Goal: Task Accomplishment & Management: Manage account settings

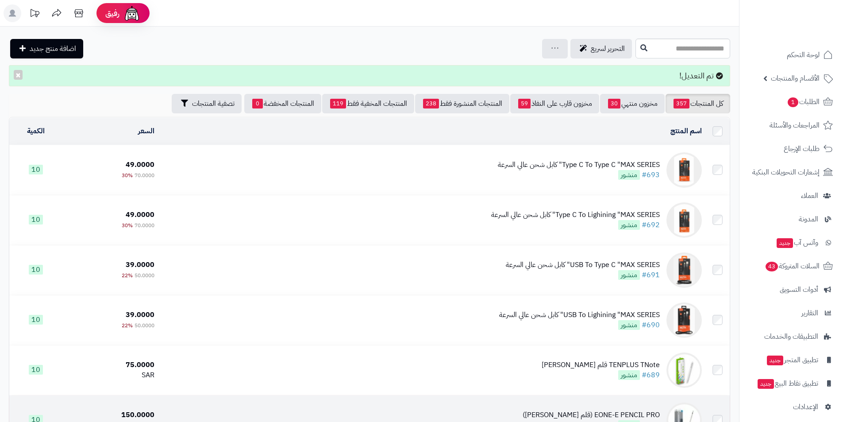
click at [423, 419] on td "EONE-E PENCIL PRO (قلم ستايلس احترافي) #688 منشور" at bounding box center [431, 420] width 547 height 50
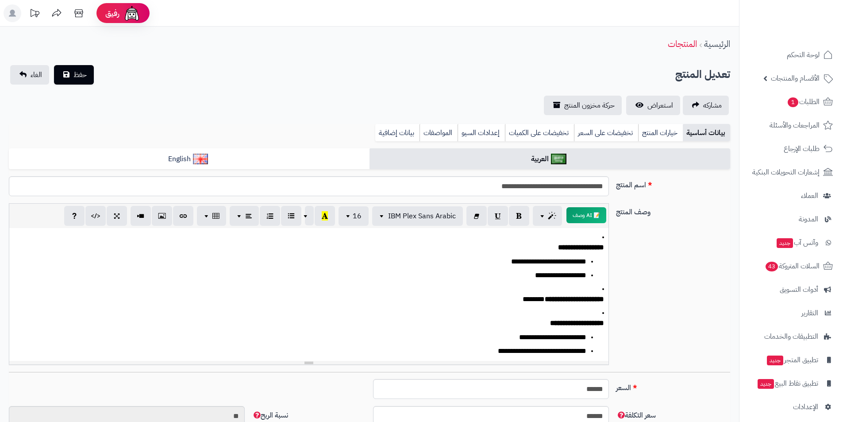
scroll to position [206, 0]
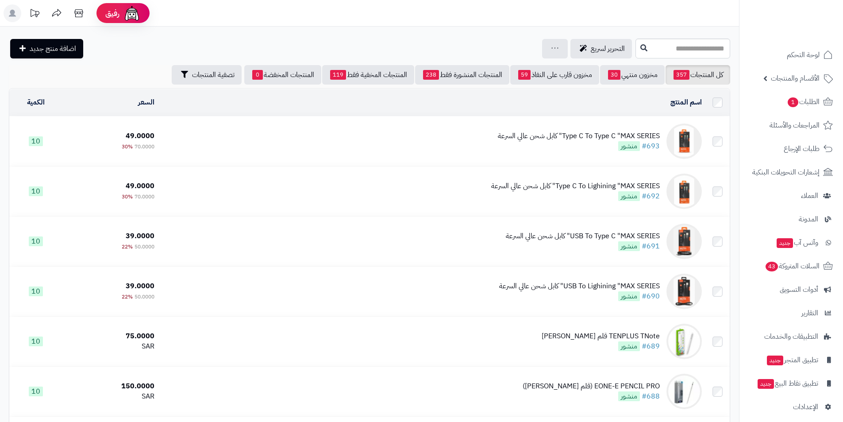
click at [625, 126] on td "Type C To Type C "MAX SERIES" كابل شحن عالي السرعة #693 منشور" at bounding box center [431, 141] width 547 height 50
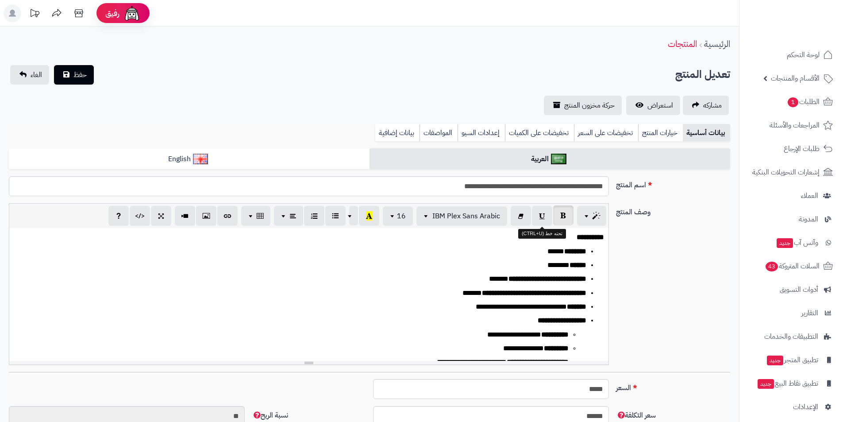
scroll to position [814, 0]
drag, startPoint x: 563, startPoint y: 186, endPoint x: 608, endPoint y: 185, distance: 45.6
click at [608, 185] on input "**********" at bounding box center [309, 186] width 600 height 20
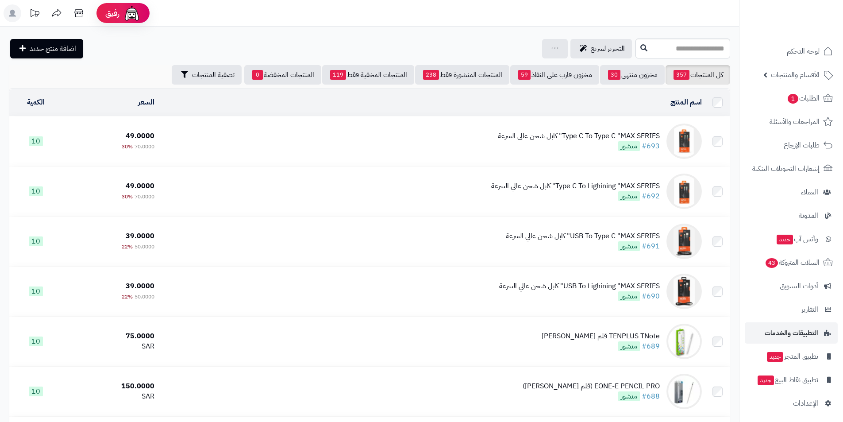
scroll to position [7, 0]
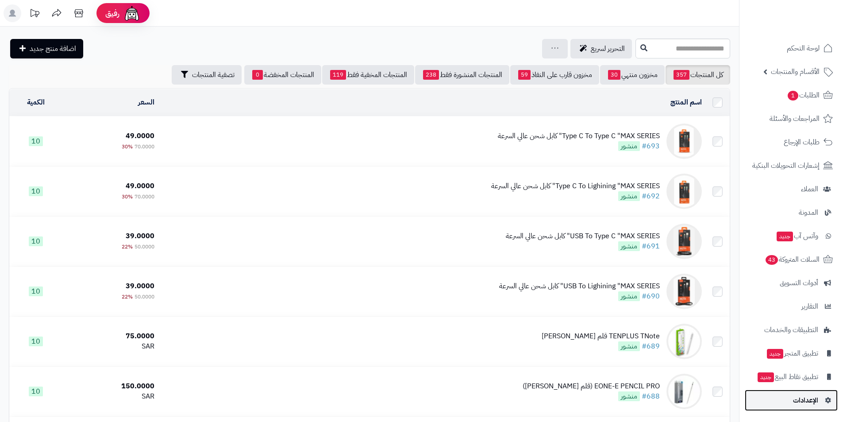
click at [808, 401] on span "الإعدادات" at bounding box center [805, 400] width 25 height 12
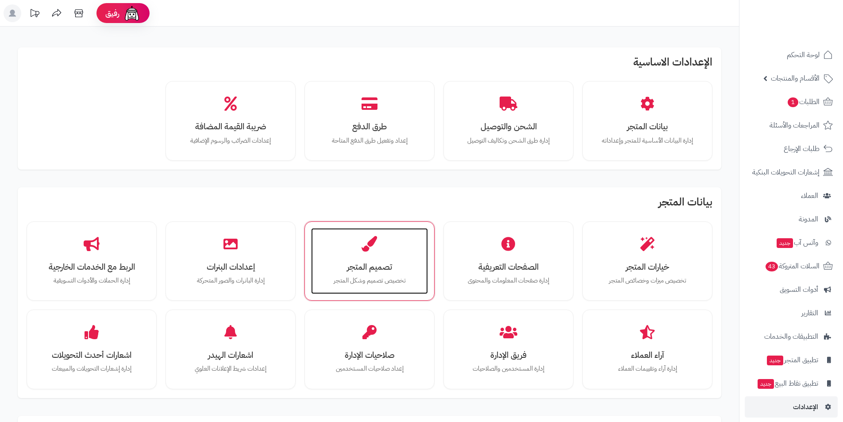
click at [343, 262] on h3 "تصميم المتجر" at bounding box center [369, 266] width 99 height 9
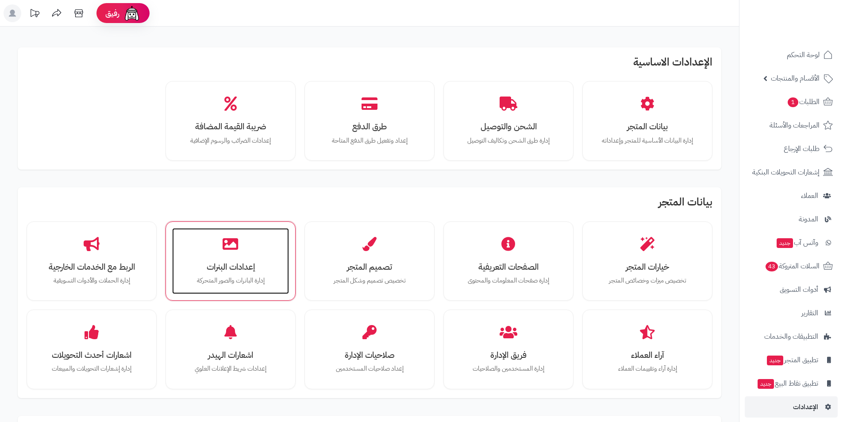
click at [235, 264] on h3 "إعدادات البنرات" at bounding box center [230, 266] width 99 height 9
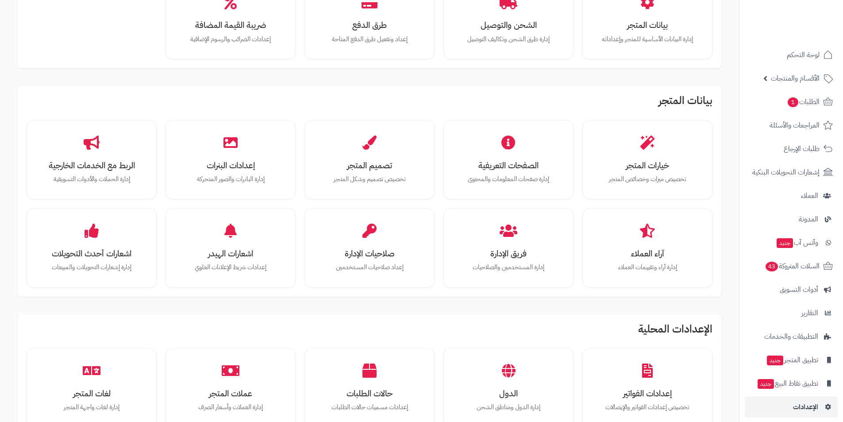
scroll to position [98, 0]
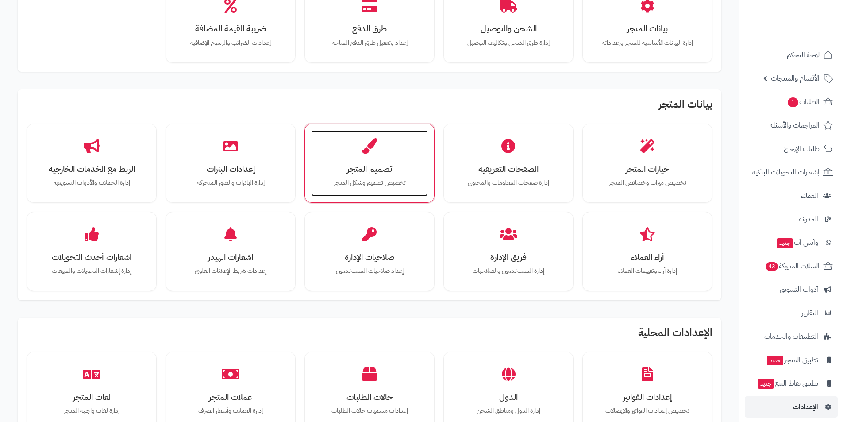
click at [404, 173] on div "تصميم المتجر تخصيص تصميم وشكل المتجر" at bounding box center [369, 163] width 117 height 66
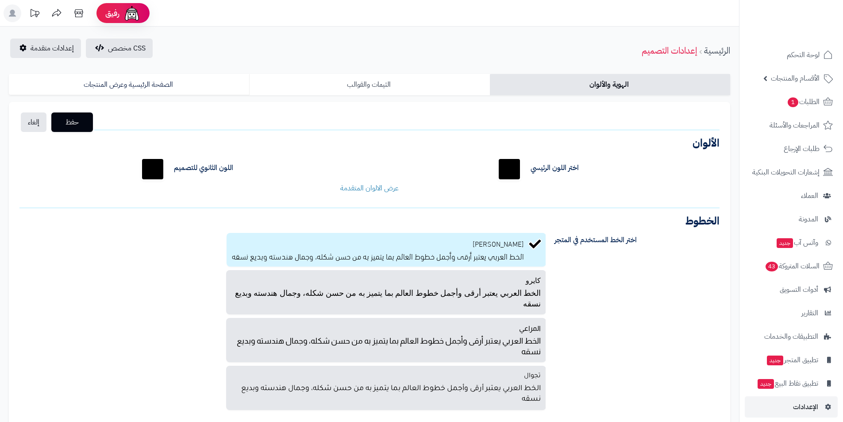
click at [452, 78] on link "الثيمات والقوالب" at bounding box center [369, 84] width 240 height 21
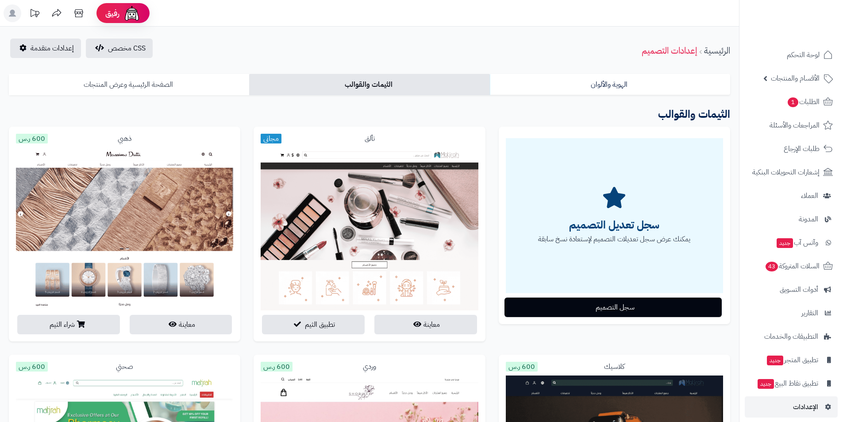
click at [207, 82] on link "الصفحة الرئيسية وعرض المنتجات" at bounding box center [129, 84] width 240 height 21
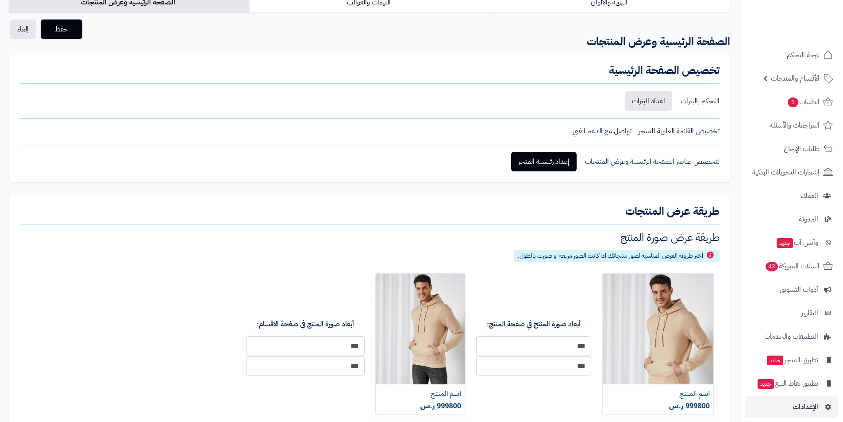
scroll to position [88, 0]
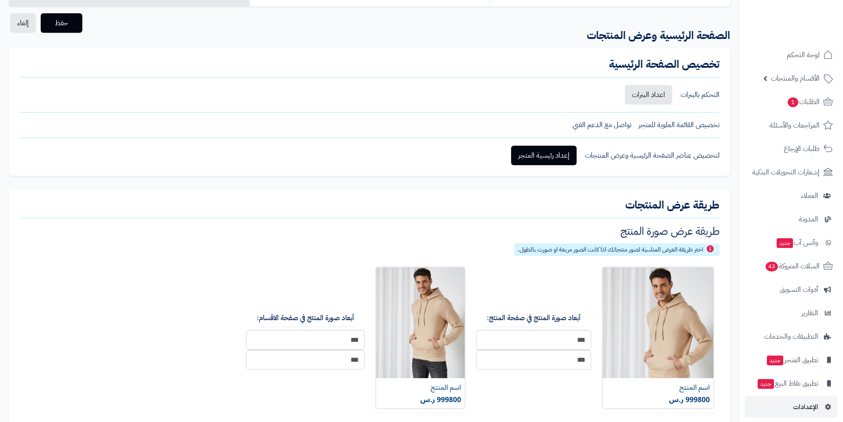
click at [708, 99] on div "التحكم بالبنرات" at bounding box center [699, 95] width 39 height 10
click at [703, 92] on div "التحكم بالبنرات" at bounding box center [699, 95] width 39 height 10
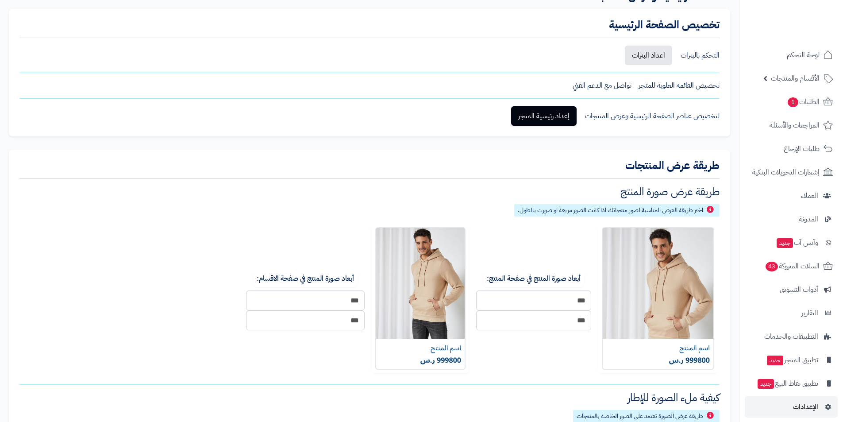
scroll to position [127, 0]
click at [673, 121] on div "لتخصيص عناصر الصفحة الرئيسية وعرض المنتجات" at bounding box center [652, 117] width 135 height 10
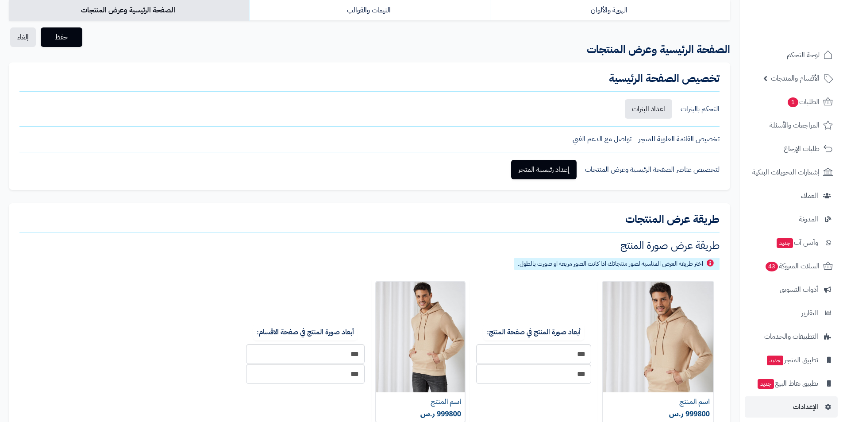
scroll to position [0, 0]
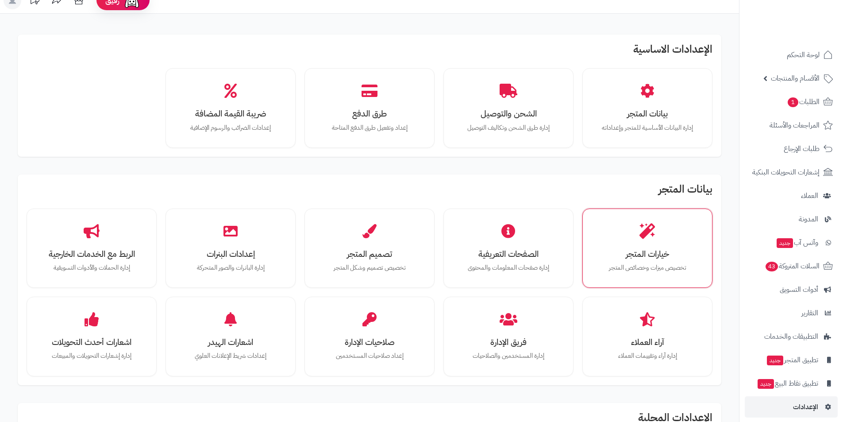
scroll to position [9, 0]
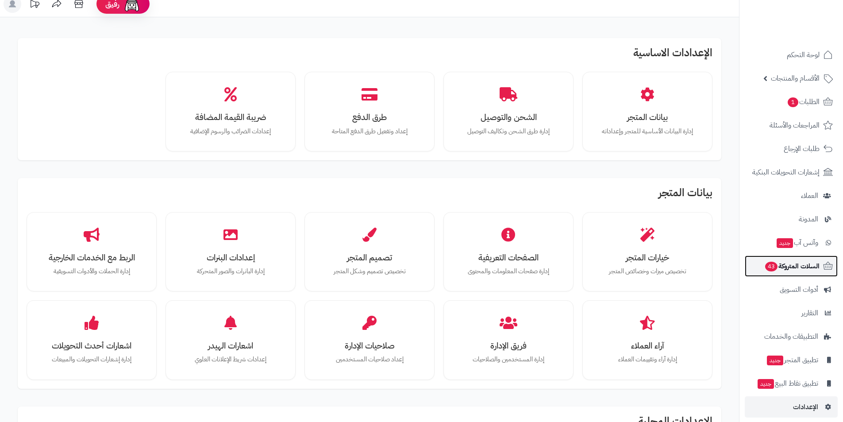
click at [803, 273] on link "السلات المتروكة 43" at bounding box center [791, 265] width 93 height 21
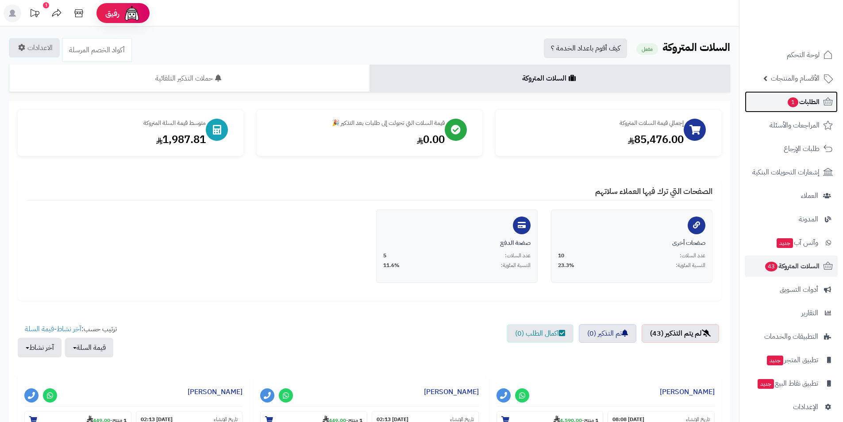
click at [810, 108] on span "الطلبات 1" at bounding box center [803, 102] width 33 height 12
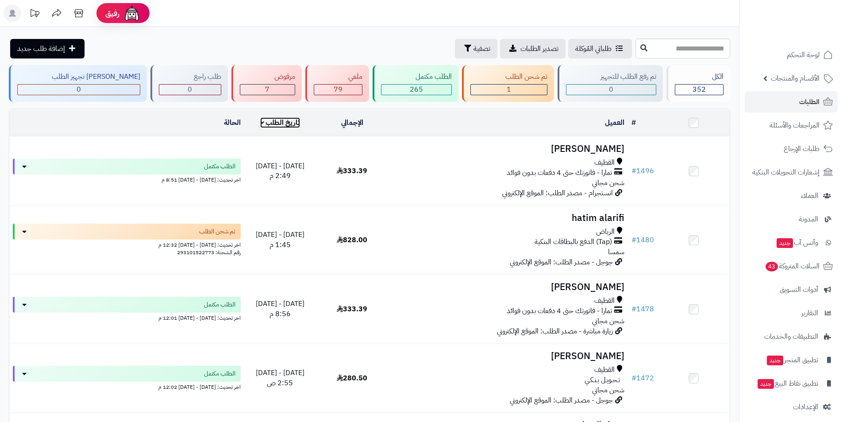
click at [285, 123] on link "تاريخ الطلب" at bounding box center [280, 122] width 40 height 11
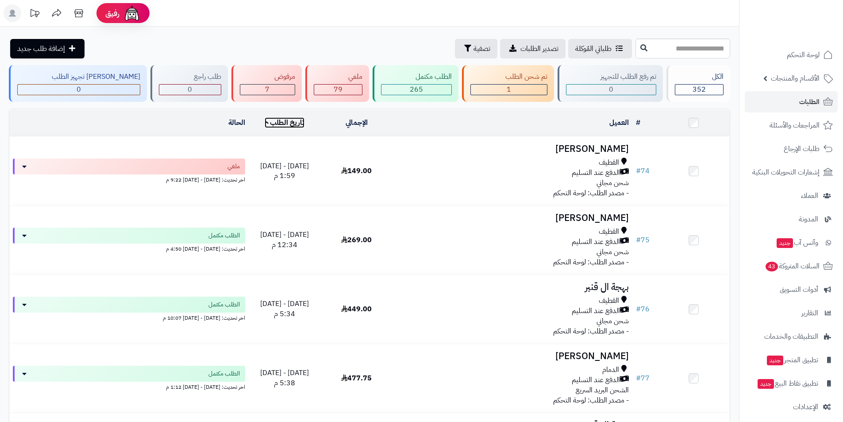
click at [269, 119] on link "تاريخ الطلب" at bounding box center [285, 122] width 40 height 11
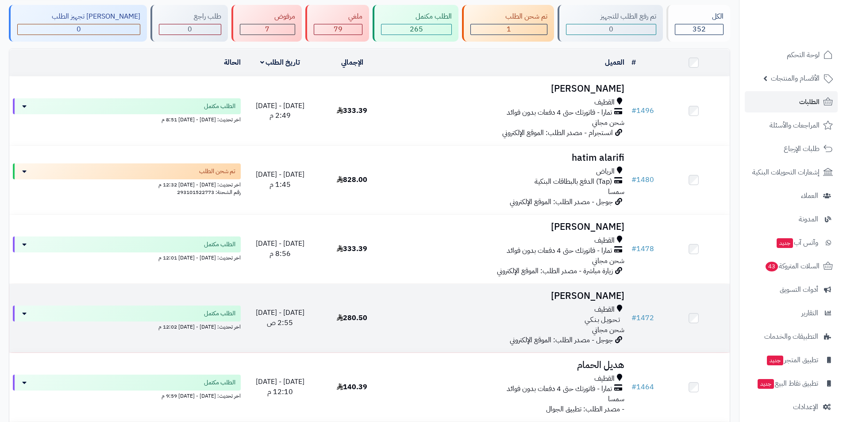
scroll to position [44, 0]
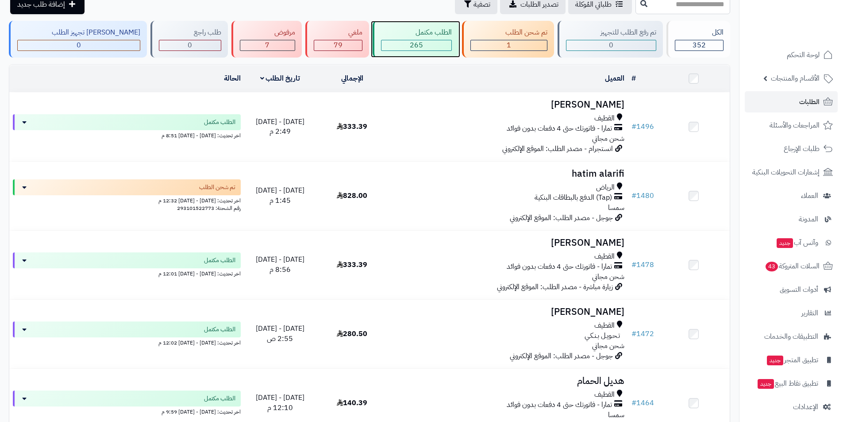
click at [425, 39] on div "الطلب مكتمل 265" at bounding box center [416, 39] width 86 height 37
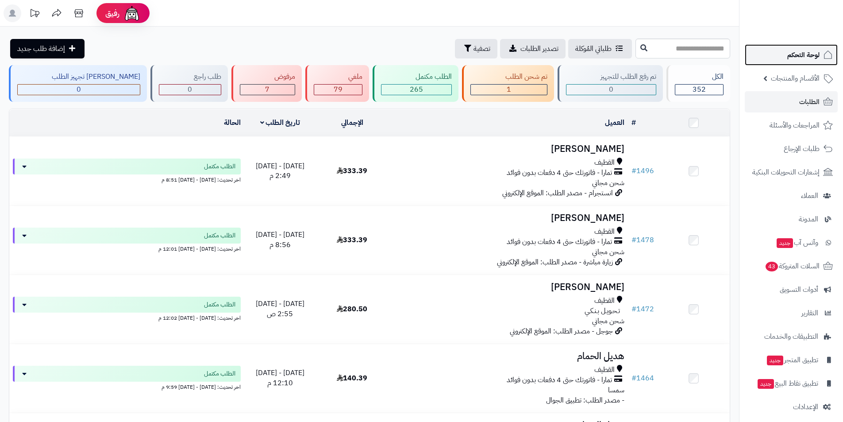
click at [806, 54] on span "لوحة التحكم" at bounding box center [803, 55] width 32 height 12
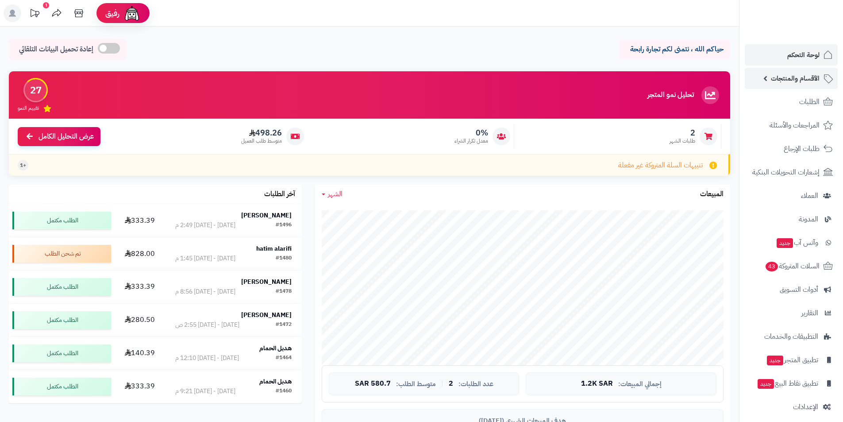
click at [801, 76] on span "الأقسام والمنتجات" at bounding box center [795, 78] width 49 height 12
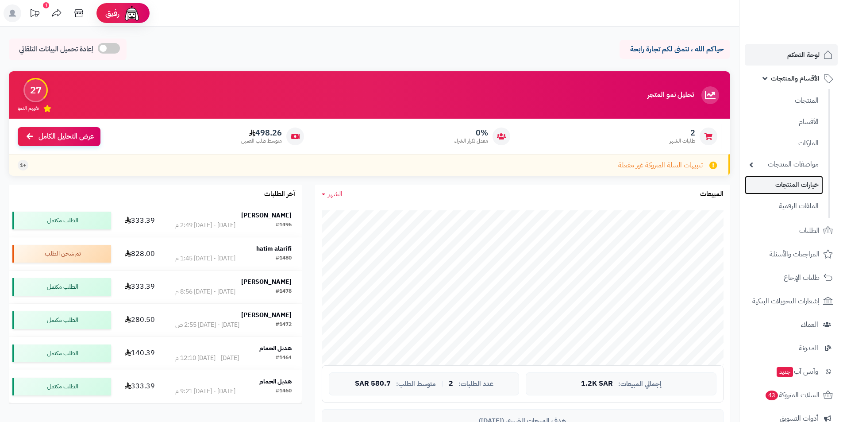
click at [798, 185] on link "خيارات المنتجات" at bounding box center [784, 185] width 78 height 18
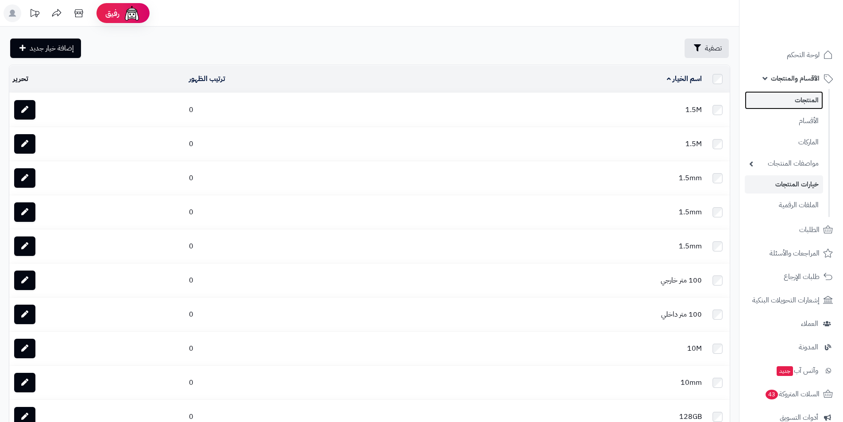
click at [811, 105] on link "المنتجات" at bounding box center [784, 100] width 78 height 18
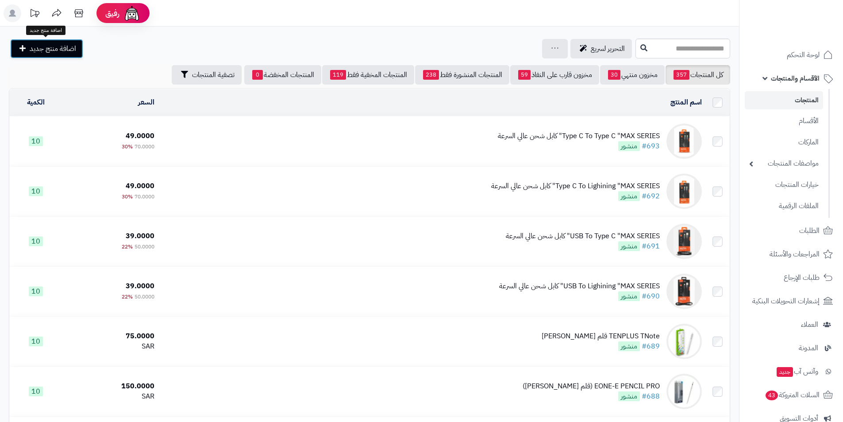
click at [18, 45] on link "اضافة منتج جديد" at bounding box center [46, 48] width 73 height 19
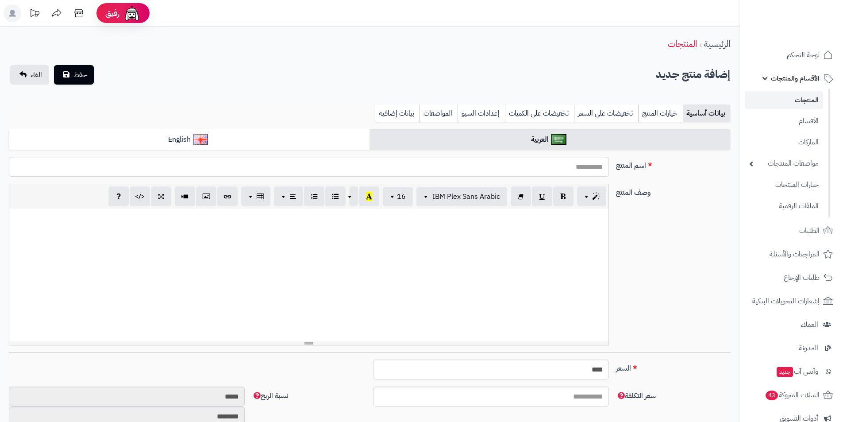
select select
paste input "**********"
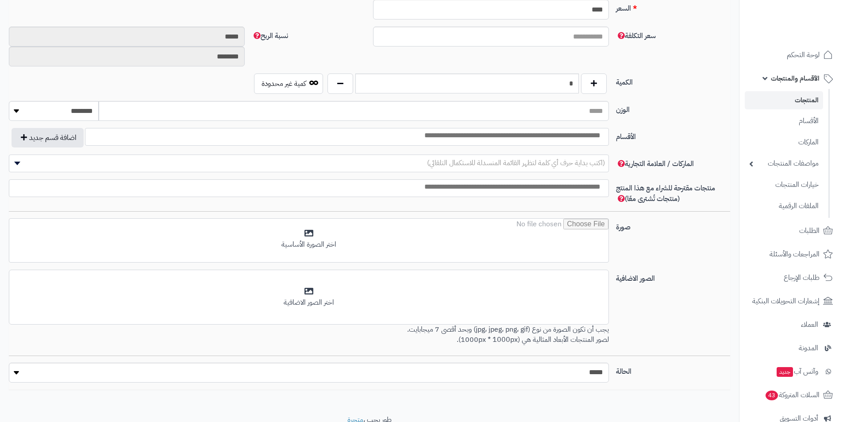
scroll to position [397, 0]
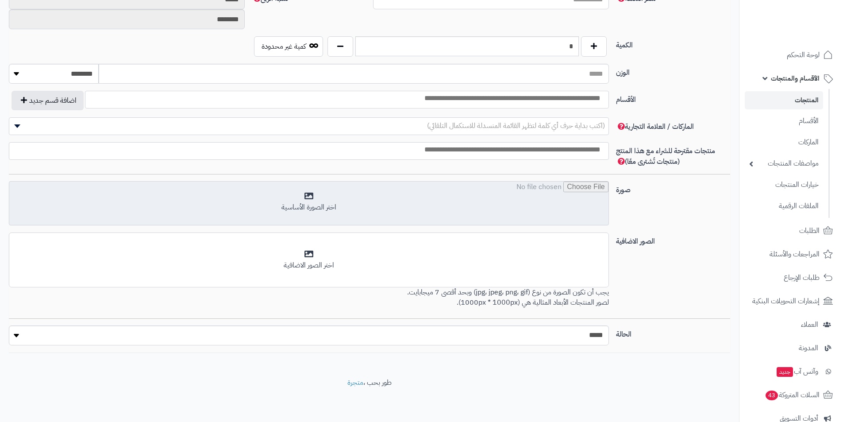
type input "**********"
click at [544, 219] on input "file" at bounding box center [308, 203] width 599 height 44
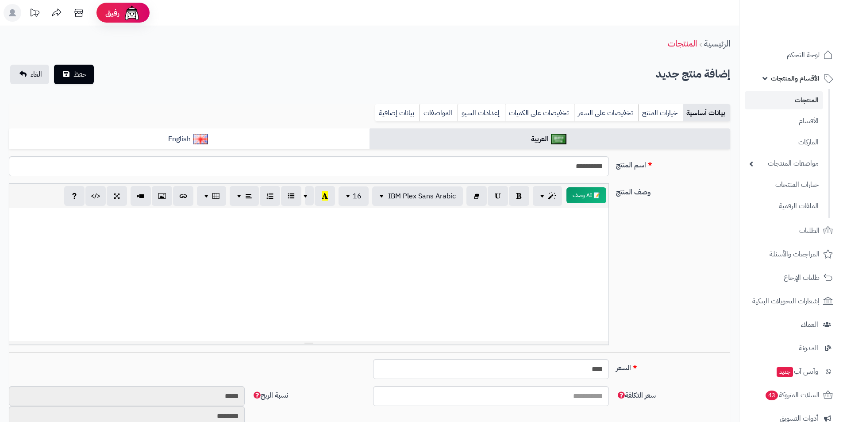
scroll to position [0, 0]
click at [73, 79] on button "حفظ" at bounding box center [74, 74] width 40 height 19
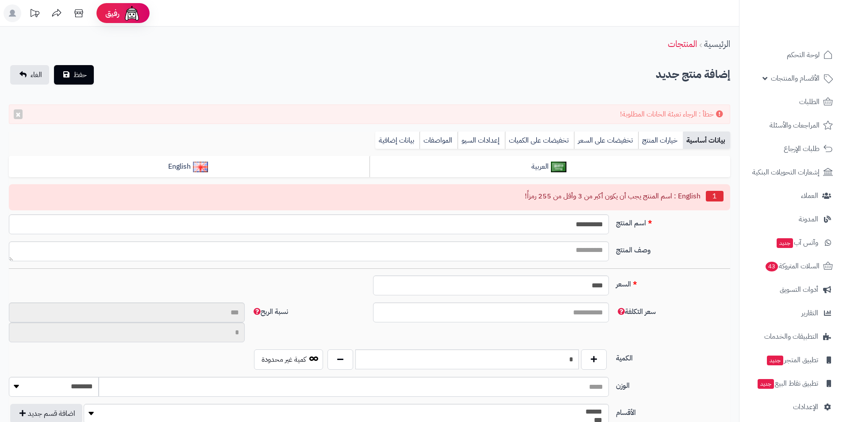
select select
type input "*****"
type input "********"
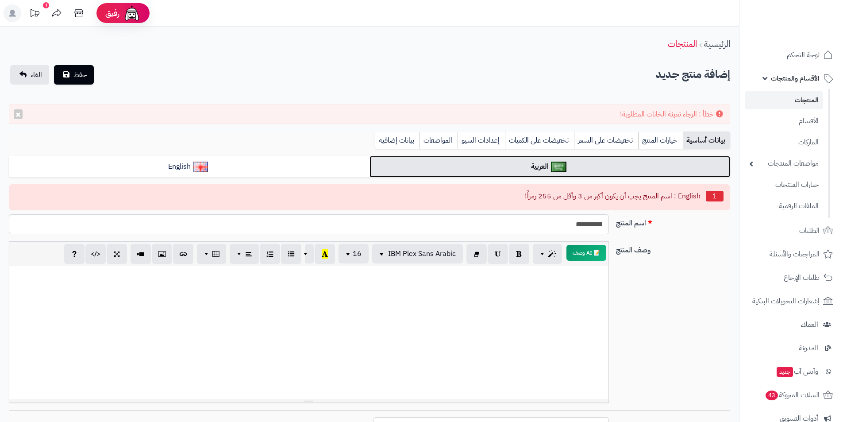
drag, startPoint x: 512, startPoint y: 225, endPoint x: 470, endPoint y: 163, distance: 75.1
click at [470, 163] on link "العربية" at bounding box center [549, 167] width 361 height 22
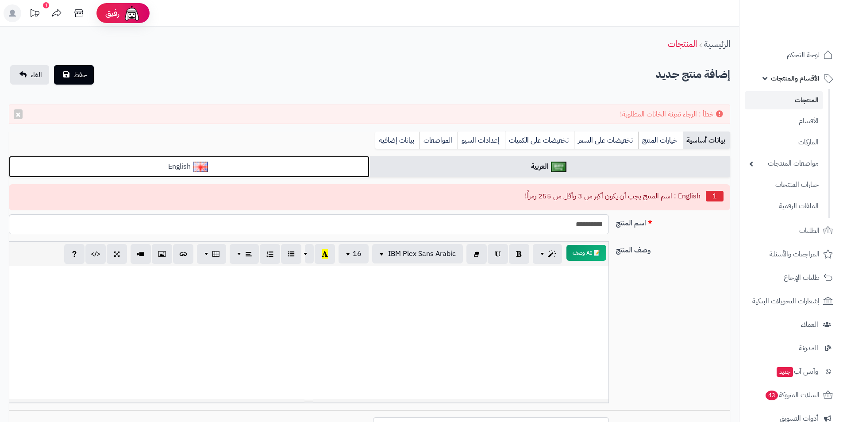
click at [354, 163] on link "English" at bounding box center [189, 167] width 361 height 22
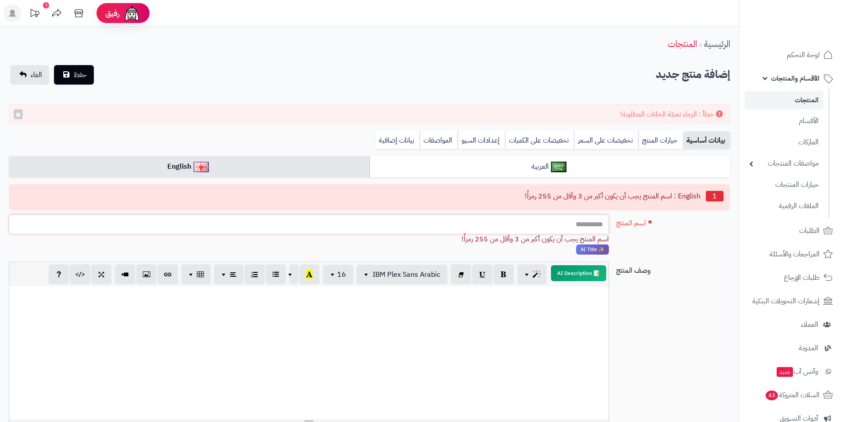
drag, startPoint x: 510, startPoint y: 235, endPoint x: 500, endPoint y: 223, distance: 14.8
paste input "**********"
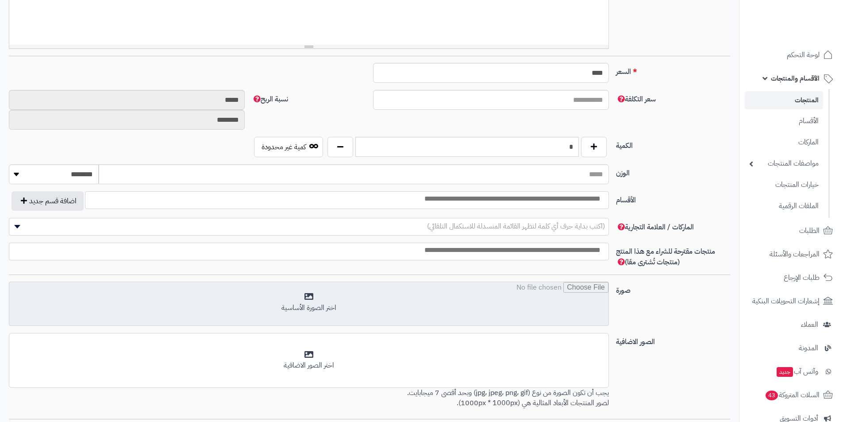
scroll to position [475, 0]
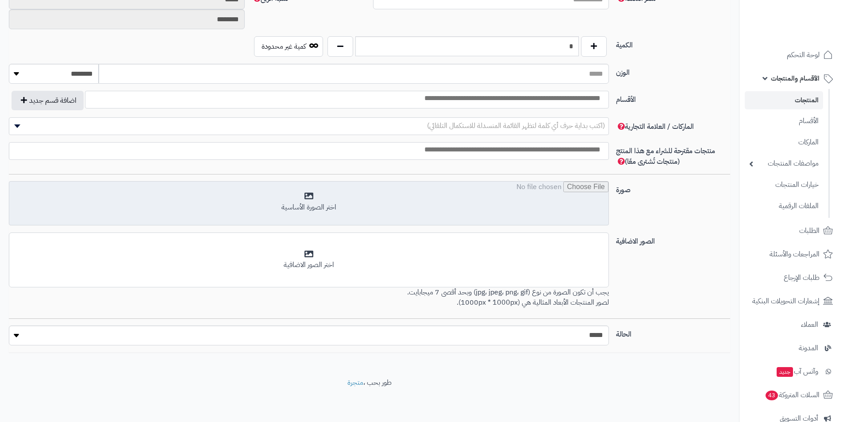
type input "**********"
click at [557, 214] on input "file" at bounding box center [308, 203] width 599 height 44
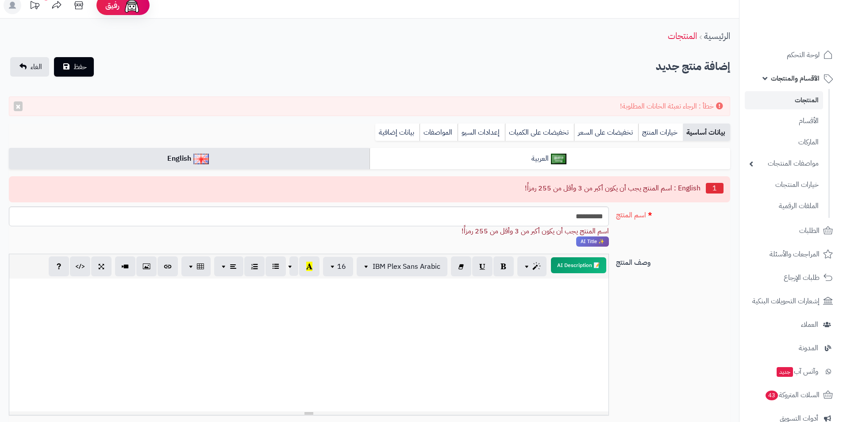
scroll to position [0, 0]
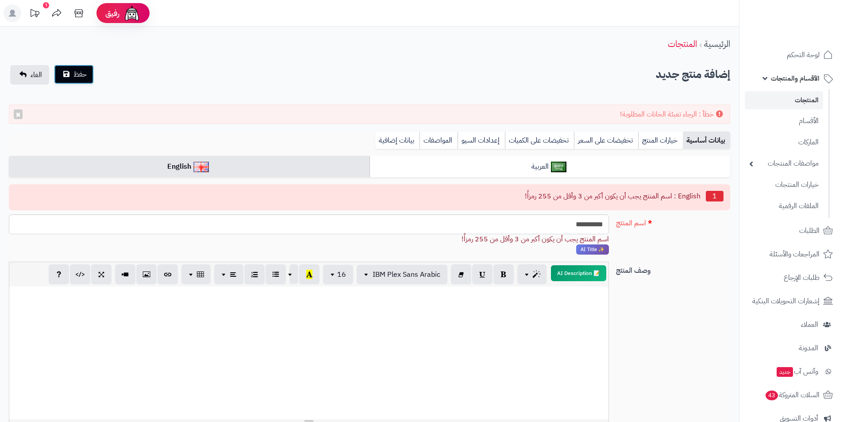
click at [71, 77] on button "حفظ" at bounding box center [74, 74] width 40 height 19
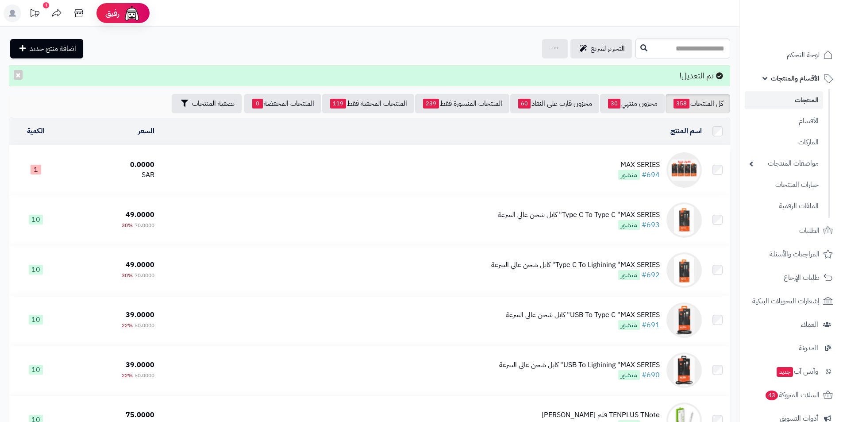
click at [34, 10] on icon at bounding box center [35, 13] width 18 height 18
click at [117, 161] on div "0.0000" at bounding box center [110, 165] width 88 height 10
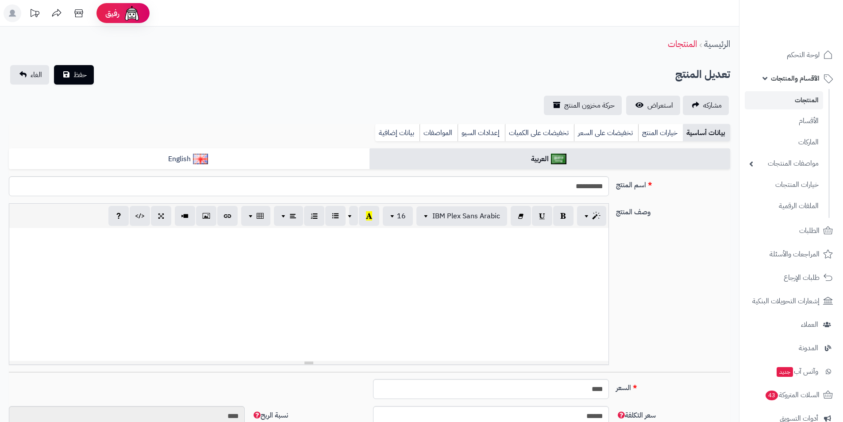
select select
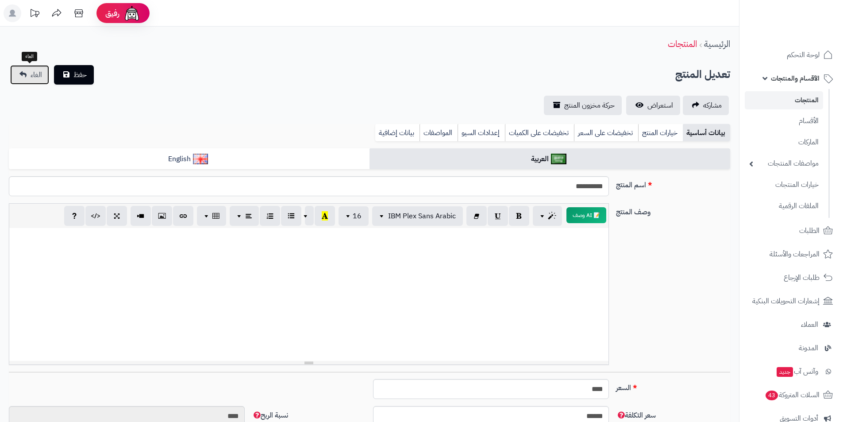
click at [38, 77] on span "الغاء" at bounding box center [37, 74] width 12 height 11
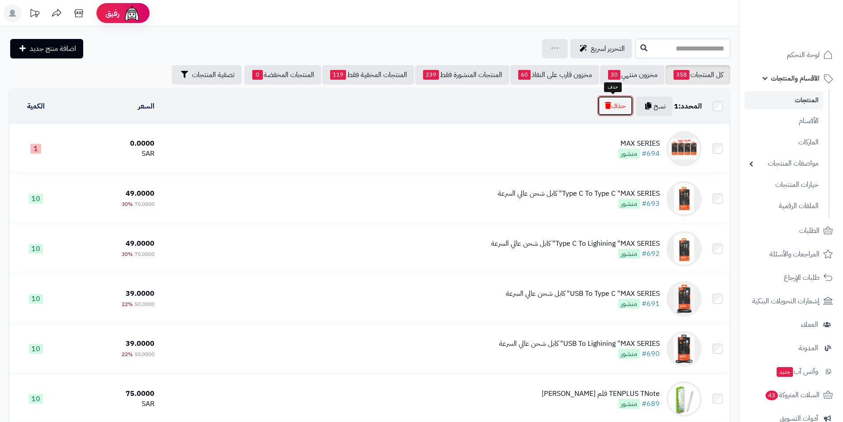
click at [620, 109] on button "حذف" at bounding box center [615, 106] width 36 height 20
